Goal: Obtain resource: Obtain resource

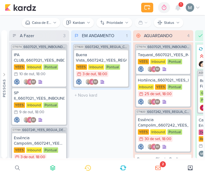
click at [81, 129] on div "EM ANDAMENTO 1 Mover Para Esquerda Mover Para Direita [GEOGRAPHIC_DATA] CT1633 …" at bounding box center [101, 94] width 60 height 128
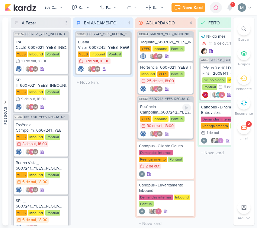
click at [176, 105] on div "Essência Campolim_6607242_YEES_REGUA_COMPRADORES_CAMPINAS_SOROCABA" at bounding box center [165, 109] width 51 height 11
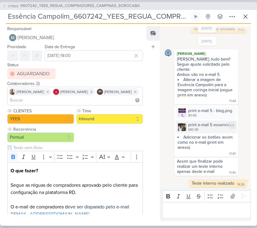
scroll to position [603, 0]
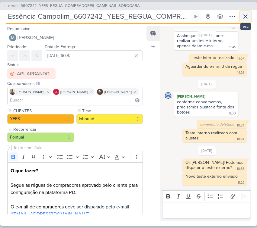
click at [246, 15] on icon at bounding box center [245, 16] width 7 height 7
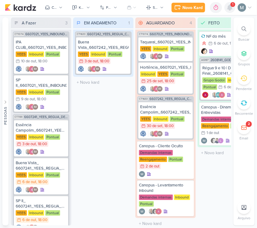
click at [228, 9] on icon at bounding box center [229, 7] width 7 height 7
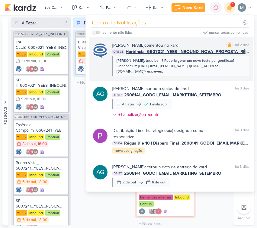
click at [186, 61] on div "[PERSON_NAME], tudo bem? Poderia gerar um novo teste por gentileza?Obrigada!Em …" at bounding box center [180, 66] width 128 height 16
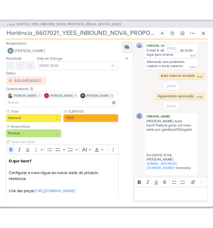
scroll to position [149, 0]
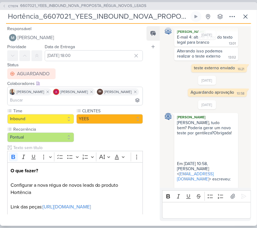
drag, startPoint x: 197, startPoint y: 216, endPoint x: 197, endPoint y: 213, distance: 3.0
click at [197, 183] on div "Editor editing area: main" at bounding box center [206, 210] width 89 height 17
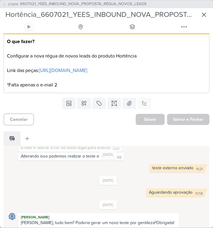
scroll to position [0, 0]
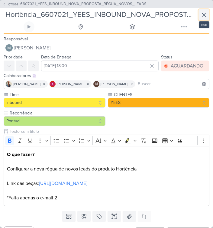
click at [202, 17] on icon at bounding box center [203, 14] width 7 height 7
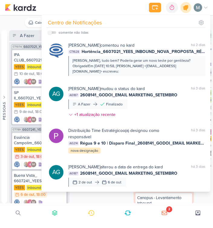
click at [189, 5] on div at bounding box center [185, 7] width 15 height 15
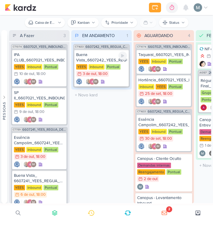
click at [103, 58] on div "Buena Vista_6607242_YEES_REGUA_COMPRADORES_CAMPINAS_SOROCABA" at bounding box center [101, 57] width 51 height 11
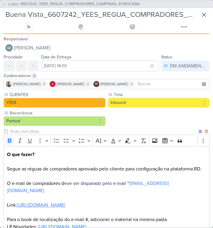
scroll to position [75, 0]
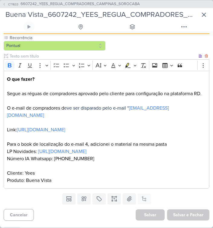
drag, startPoint x: 77, startPoint y: 139, endPoint x: 130, endPoint y: 36, distance: 115.6
click at [65, 133] on link "[URL][DOMAIN_NAME]" at bounding box center [41, 130] width 48 height 6
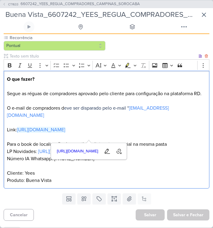
click at [65, 133] on link "[URL][DOMAIN_NAME]" at bounding box center [41, 130] width 48 height 6
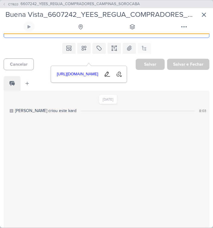
scroll to position [113, 0]
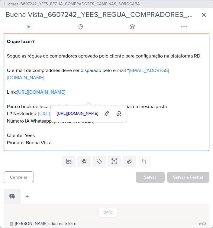
click at [104, 147] on p "O que fazer? Segue as réguas de compradores aprovado pelo cliente para configur…" at bounding box center [106, 92] width 199 height 109
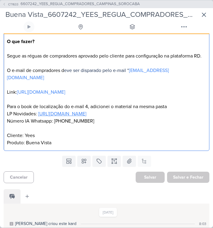
click at [86, 117] on link "[URL][DOMAIN_NAME]" at bounding box center [62, 114] width 48 height 6
click at [152, 110] on p "O que fazer? Segue as réguas de compradores aprovado pelo cliente para configur…" at bounding box center [106, 92] width 199 height 109
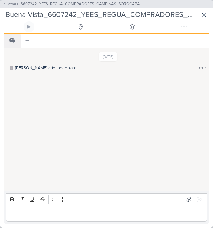
click at [85, 183] on div "Editor editing area: main" at bounding box center [106, 213] width 201 height 17
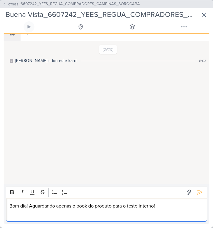
scroll to position [291, 0]
click at [196, 183] on button at bounding box center [200, 193] width 10 height 10
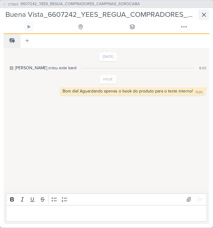
scroll to position [284, 0]
click at [202, 12] on icon at bounding box center [203, 14] width 7 height 7
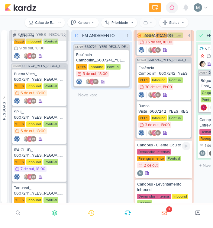
scroll to position [77, 0]
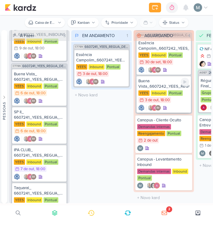
click at [151, 87] on div "Buena Vista_6607242_YEES_REGUA_COMPRADORES_CAMPINAS_SOROCABA [GEOGRAPHIC_DATA] …" at bounding box center [163, 94] width 54 height 37
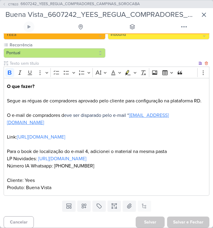
scroll to position [75, 0]
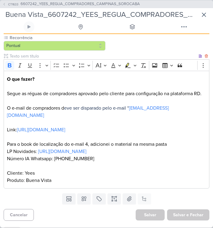
click at [65, 133] on link "[URL][DOMAIN_NAME]" at bounding box center [41, 130] width 48 height 6
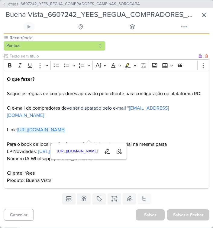
click at [65, 133] on link "[URL][DOMAIN_NAME]" at bounding box center [41, 130] width 48 height 6
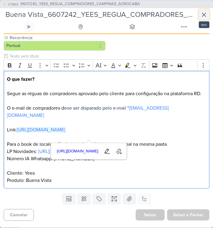
click at [204, 13] on icon at bounding box center [203, 14] width 7 height 7
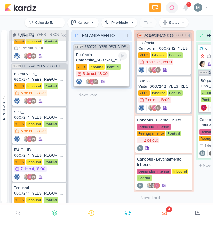
click at [89, 57] on div "Essência Campolim_6607241_YEES_REGUA_DEMAIS LEADS_CAMPINAS_SOROCABA" at bounding box center [101, 57] width 51 height 11
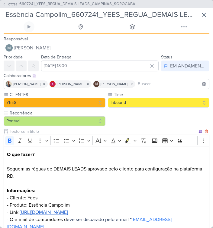
scroll to position [113, 0]
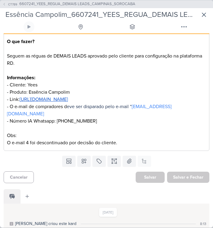
click at [68, 97] on u "[URL][DOMAIN_NAME]" at bounding box center [44, 100] width 48 height 6
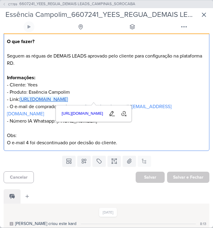
click at [91, 134] on p "O que fazer? Seguem as réguas de DEMAIS LEADS aprovado pelo cliente para config…" at bounding box center [106, 92] width 199 height 109
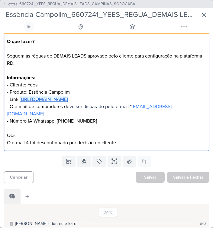
click at [68, 99] on u "[URL][DOMAIN_NAME]" at bounding box center [44, 100] width 48 height 6
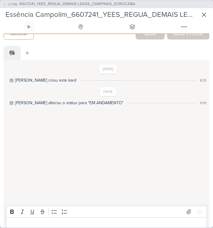
scroll to position [269, 0]
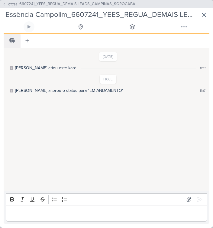
click at [121, 183] on p "Editor editing area: main" at bounding box center [106, 213] width 194 height 7
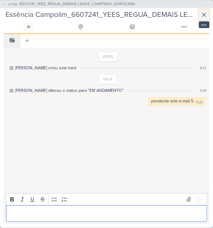
click at [203, 17] on icon at bounding box center [203, 14] width 7 height 7
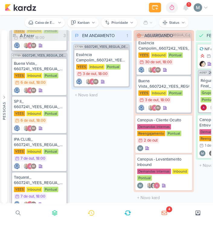
scroll to position [75, 0]
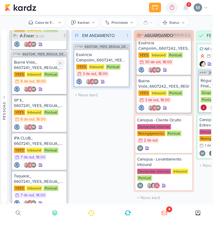
click at [36, 88] on div "IM" at bounding box center [33, 89] width 6 height 6
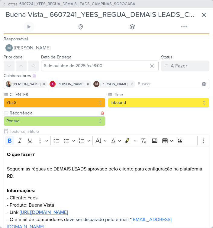
scroll to position [113, 0]
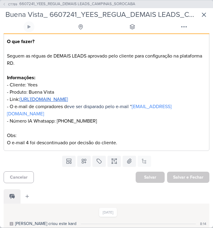
click at [68, 98] on u "[URL][DOMAIN_NAME]" at bounding box center [44, 100] width 48 height 6
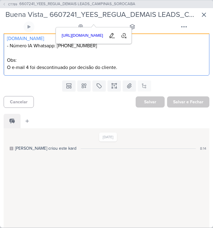
scroll to position [269, 0]
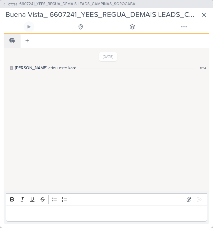
click at [91, 183] on div "Editor editing area: main" at bounding box center [106, 213] width 201 height 17
click at [88, 183] on p "Bom dia! Pendente Arte e-mail 5" at bounding box center [106, 213] width 194 height 7
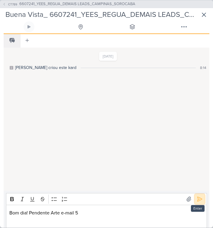
click at [195, 183] on button at bounding box center [200, 200] width 10 height 10
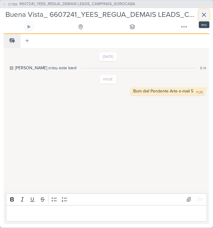
click at [208, 12] on button at bounding box center [203, 14] width 11 height 11
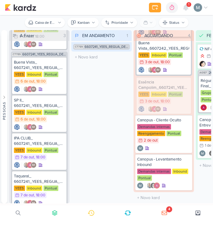
scroll to position [77, 0]
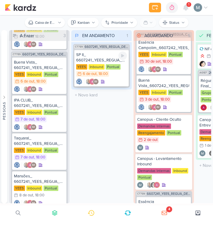
click at [101, 58] on div "SP II_ 6607241_YEES_REGUA_DEMAIS LEADS_CAMPINAS_SOROCABA" at bounding box center [101, 57] width 51 height 11
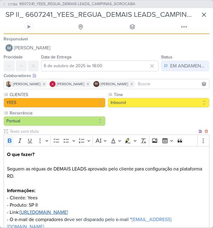
scroll to position [113, 0]
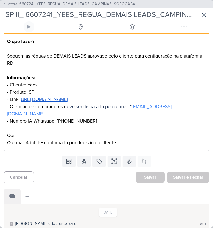
click at [74, 94] on p "O que fazer? Seguem as réguas de DEMAIS LEADS aprovado pelo cliente para config…" at bounding box center [106, 92] width 199 height 109
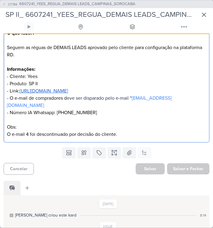
scroll to position [119, 0]
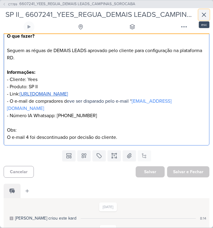
click at [204, 18] on button at bounding box center [203, 14] width 11 height 11
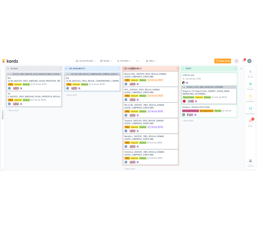
scroll to position [0, 0]
